Goal: Information Seeking & Learning: Learn about a topic

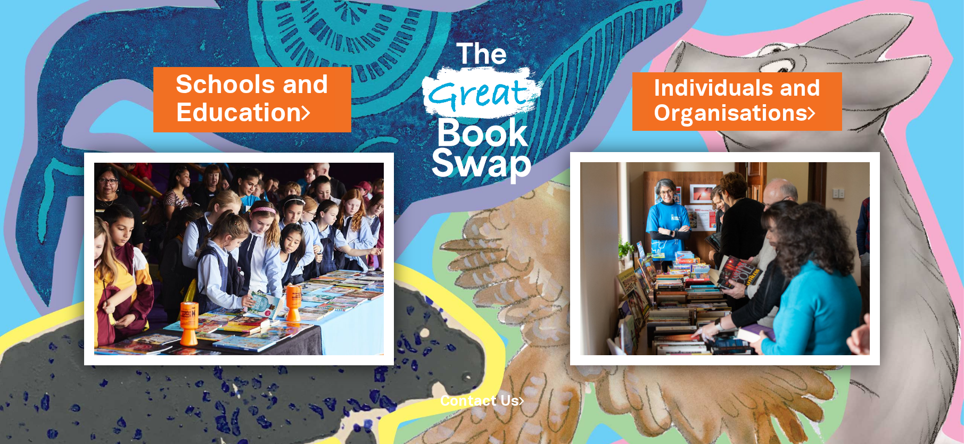
click at [261, 104] on link "Schools and Education" at bounding box center [252, 100] width 153 height 64
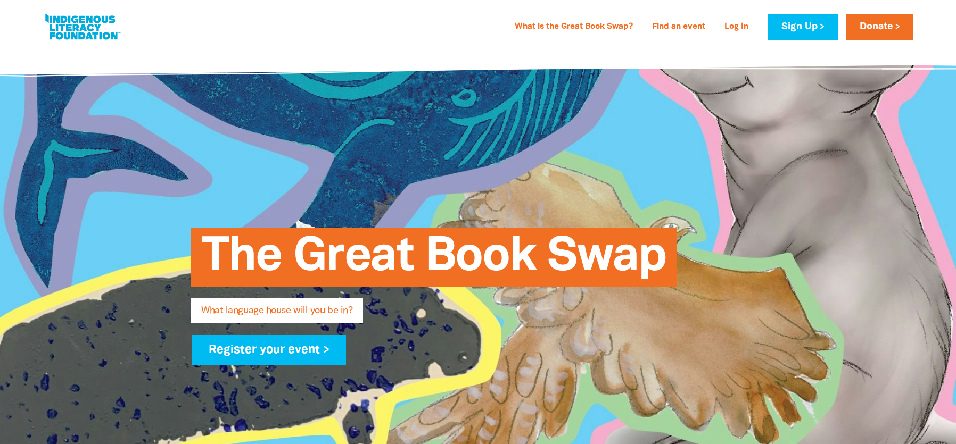
type input "[PERSON_NAME]"
type input "[EMAIL_ADDRESS][PERSON_NAME][DOMAIN_NAME]"
type input "[GEOGRAPHIC_DATA]"
select select "k12"
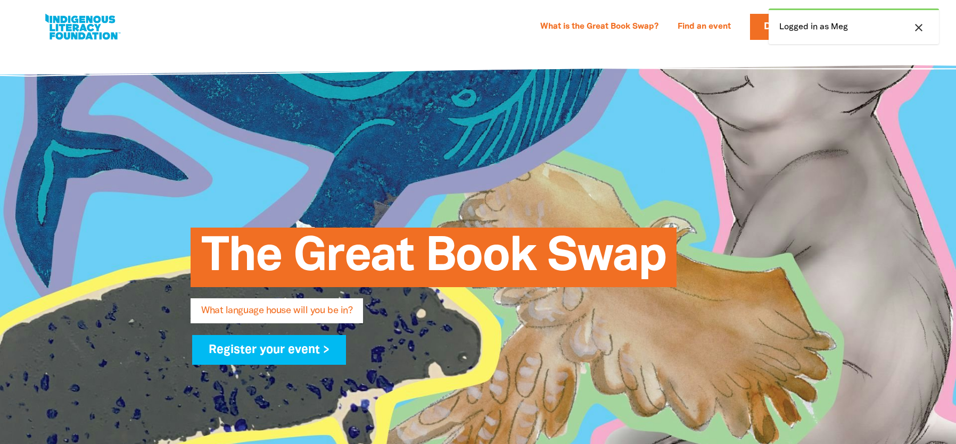
click at [909, 26] on button "close" at bounding box center [918, 28] width 19 height 14
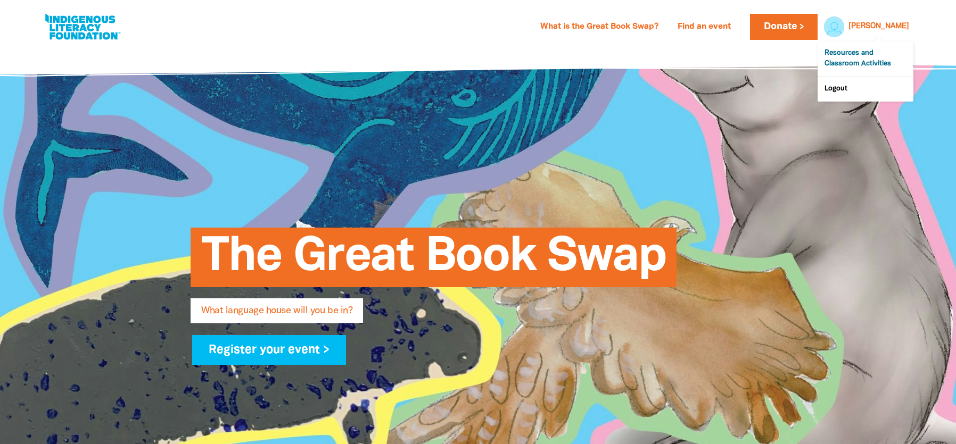
click at [860, 63] on link "Resources and Classroom Activities" at bounding box center [866, 59] width 96 height 35
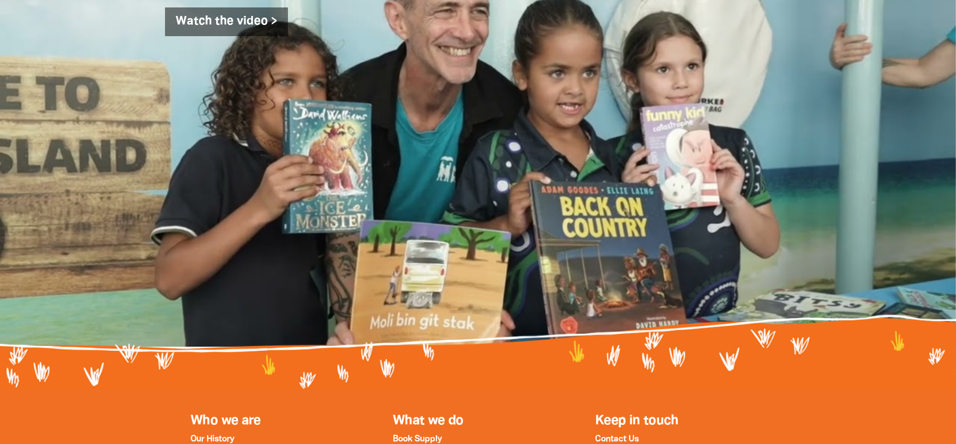
scroll to position [3347, 0]
